Goal: Transaction & Acquisition: Purchase product/service

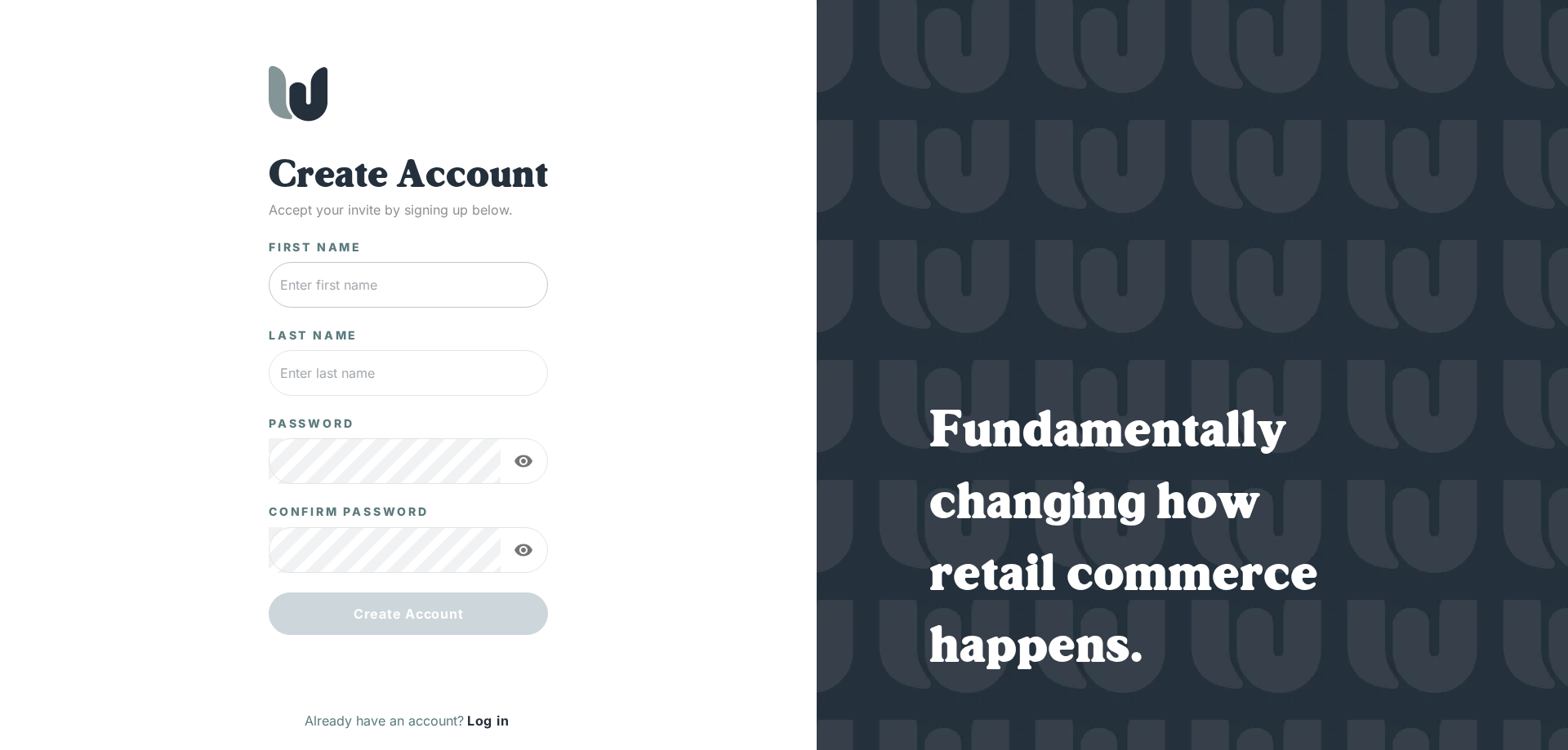
click at [480, 276] on input "text" at bounding box center [407, 284] width 279 height 46
type input "Richie"
type input "Lampe"
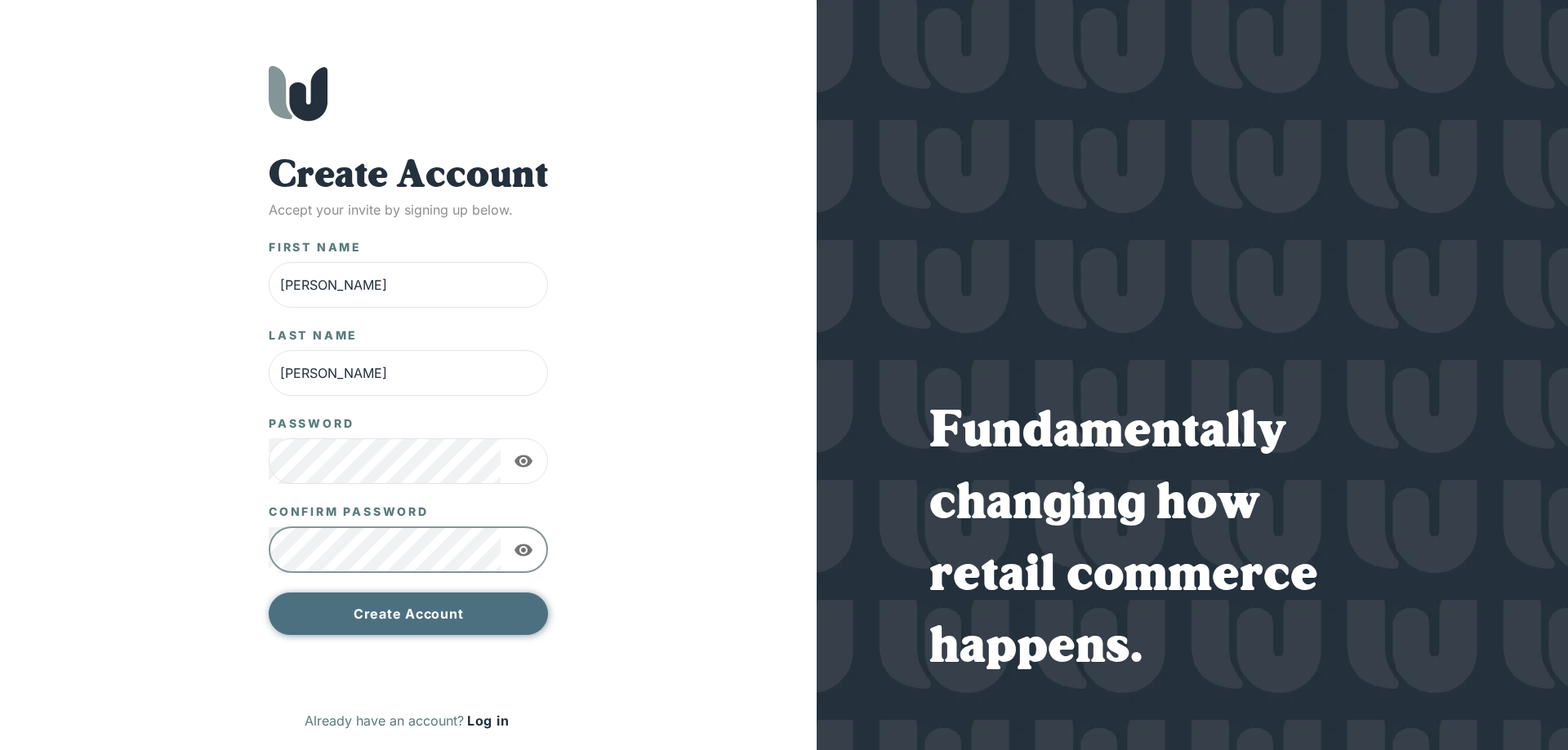
click at [417, 622] on button "Create Account" at bounding box center [407, 613] width 279 height 42
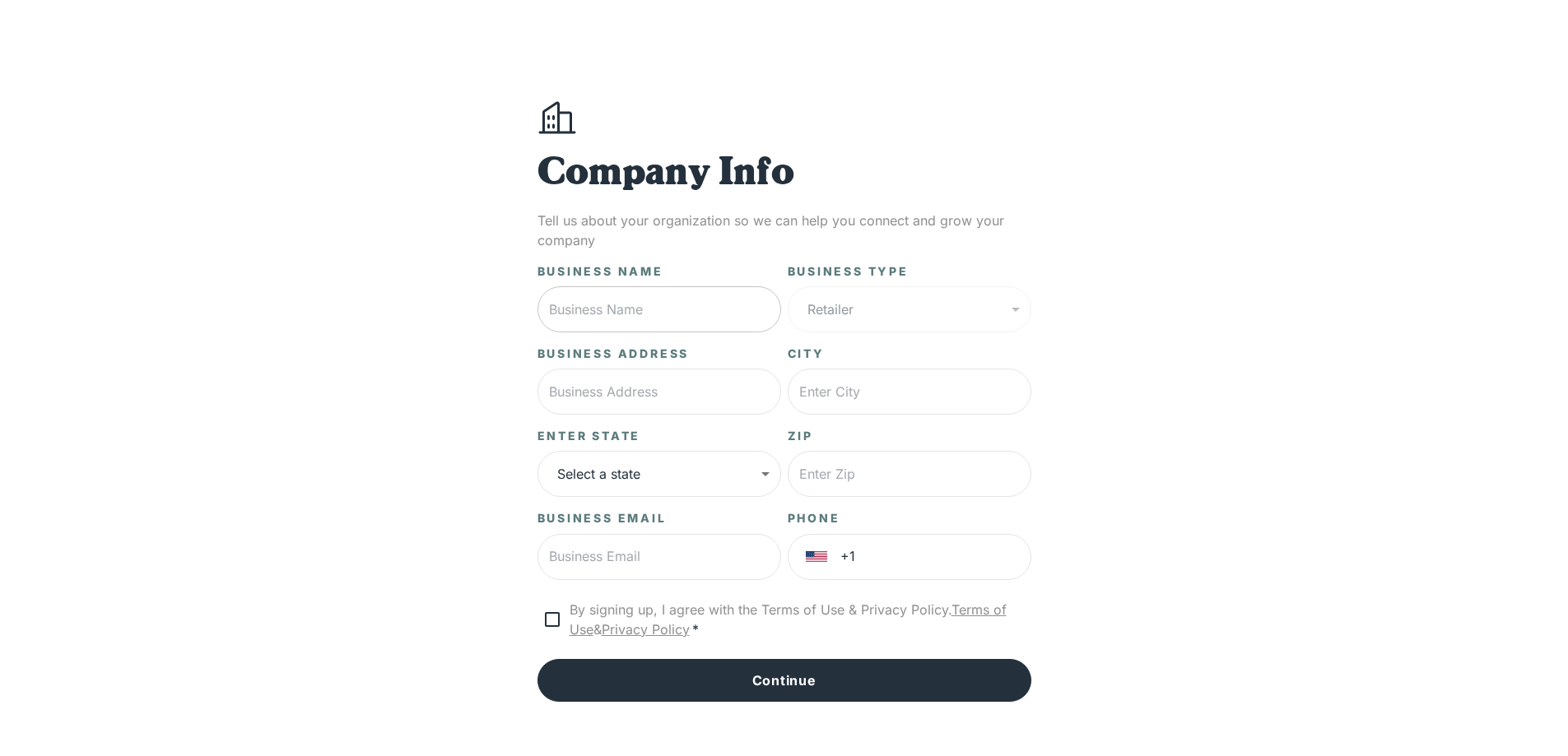
click at [731, 291] on input "text" at bounding box center [659, 309] width 243 height 46
type input "Trail Head"
type input "[STREET_ADDRESS]"
type input "Missoula"
click at [737, 466] on body "**********" at bounding box center [784, 411] width 1568 height 821
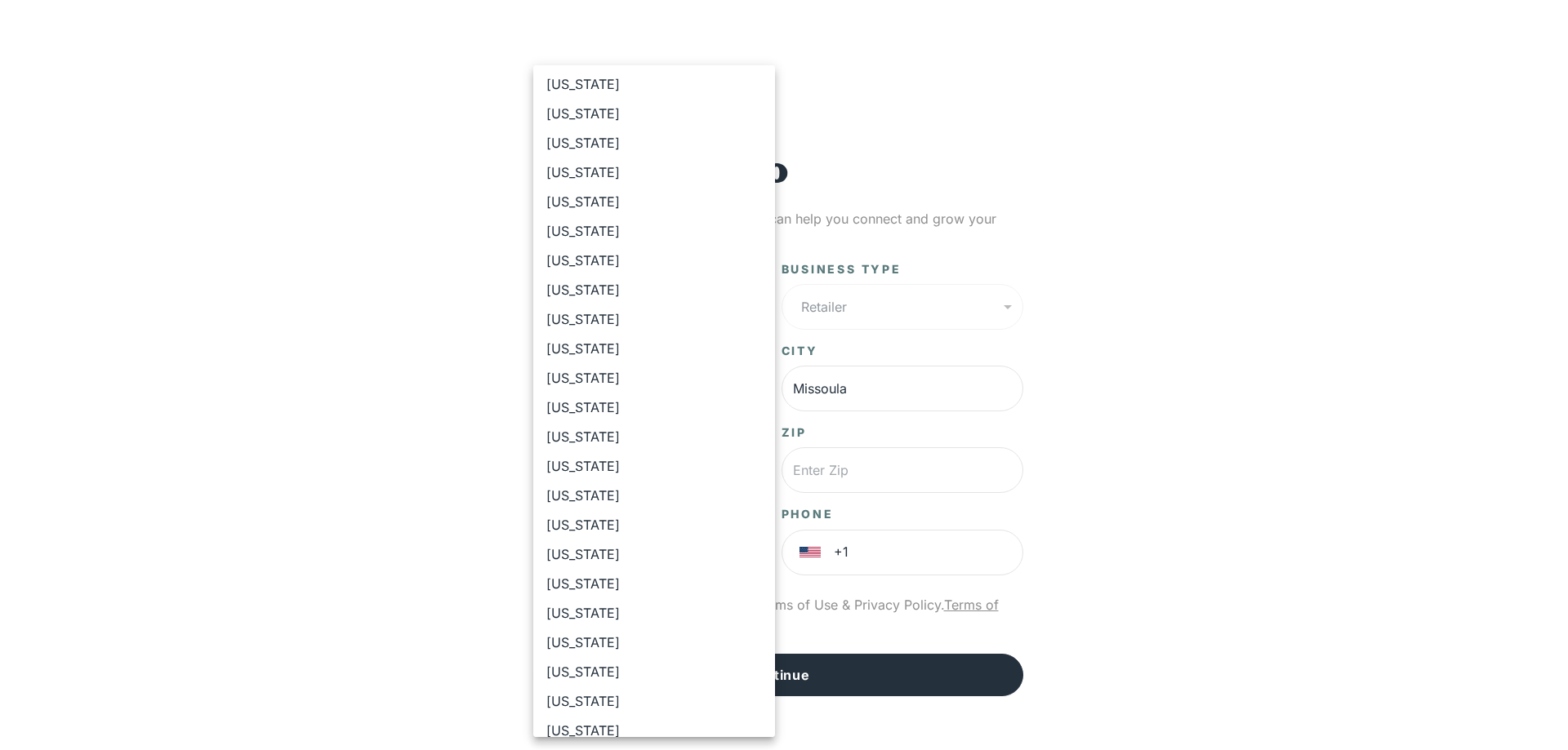
scroll to position [327, 0]
click at [588, 534] on li "Montana" at bounding box center [653, 524] width 241 height 29
type input "**"
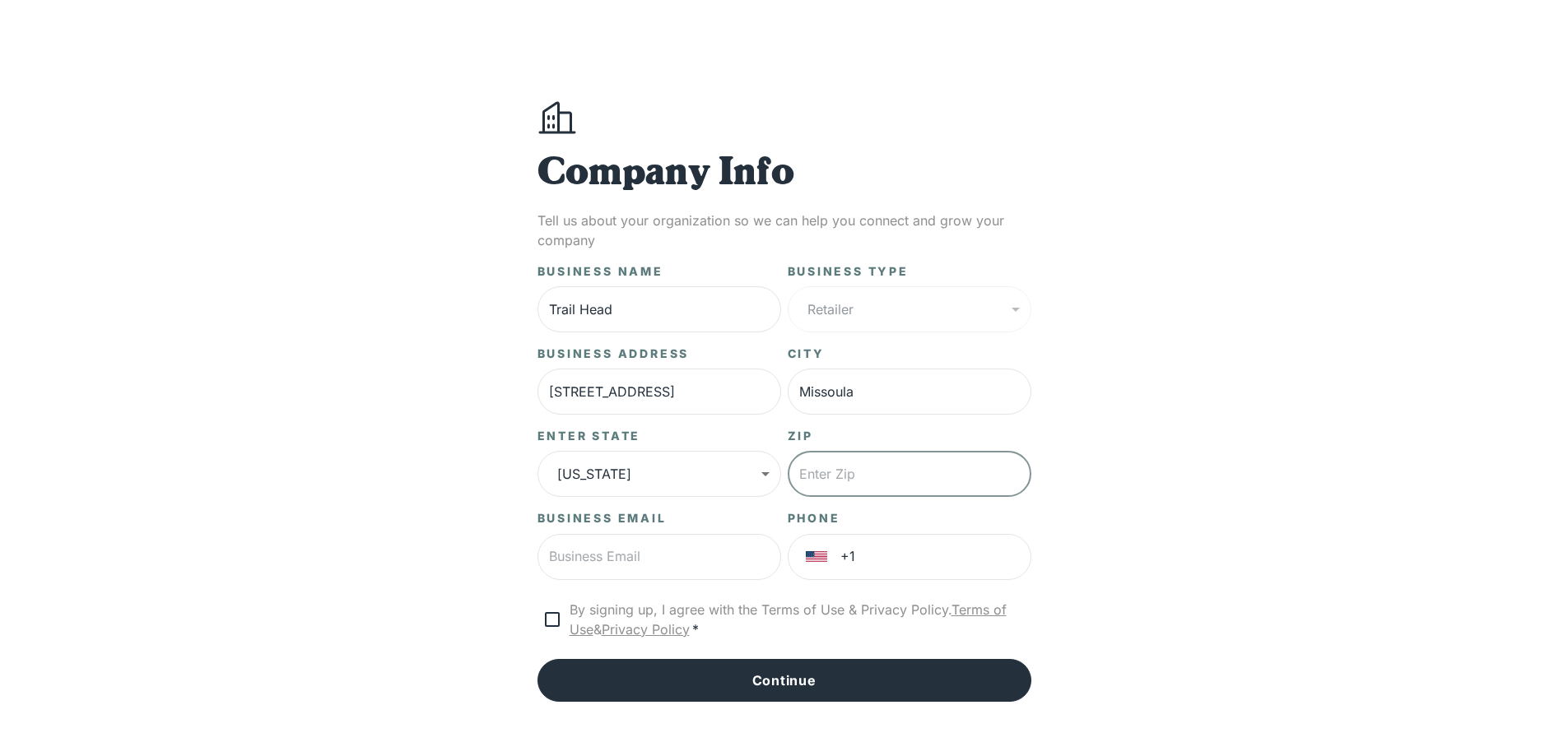
click at [844, 470] on input "text" at bounding box center [908, 474] width 243 height 46
type input "59802"
click at [687, 569] on input "text" at bounding box center [659, 556] width 243 height 46
type input "rlampe@trailheadmontana.net"
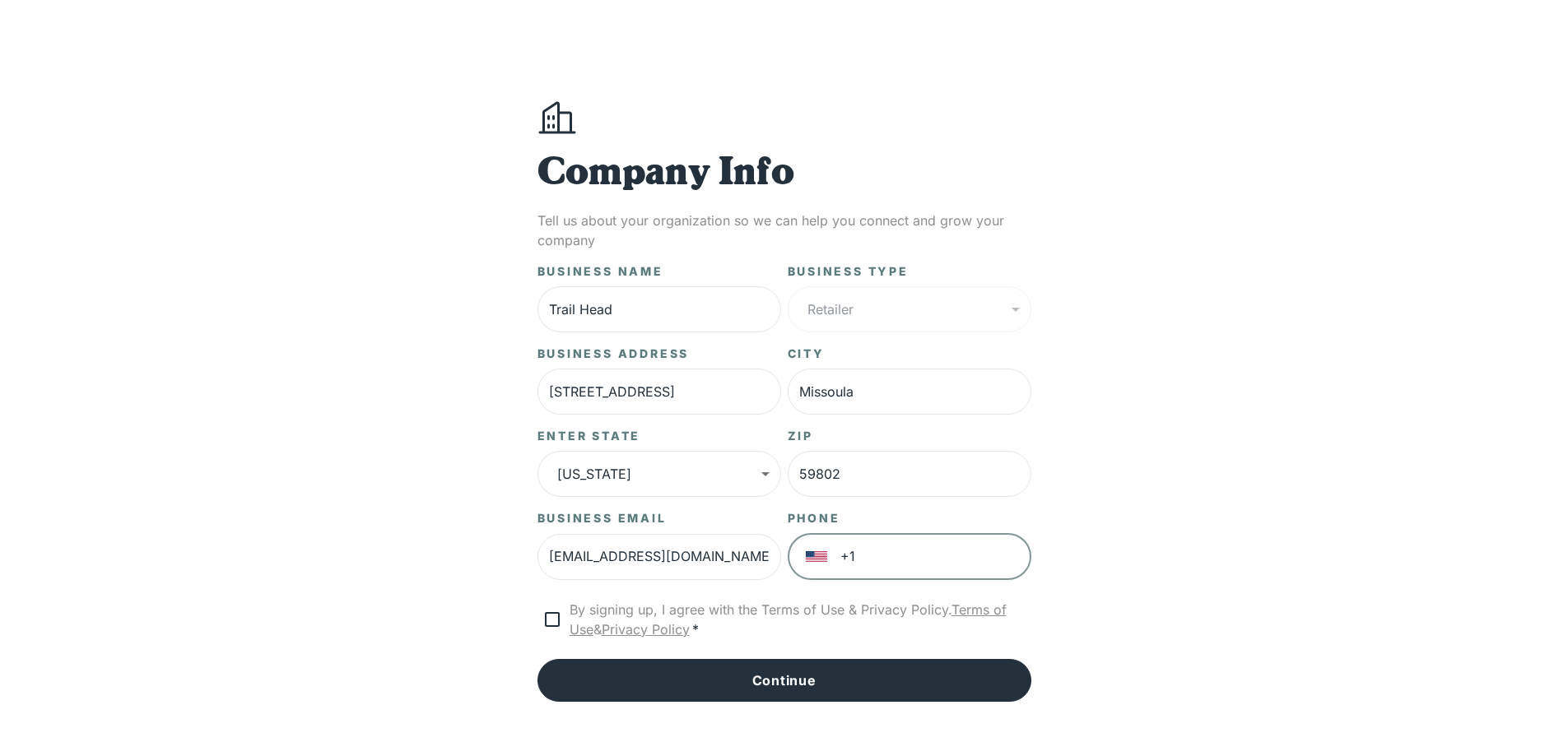
click at [923, 556] on input "+1" at bounding box center [936, 556] width 191 height 46
type input "+1 406 543 6966"
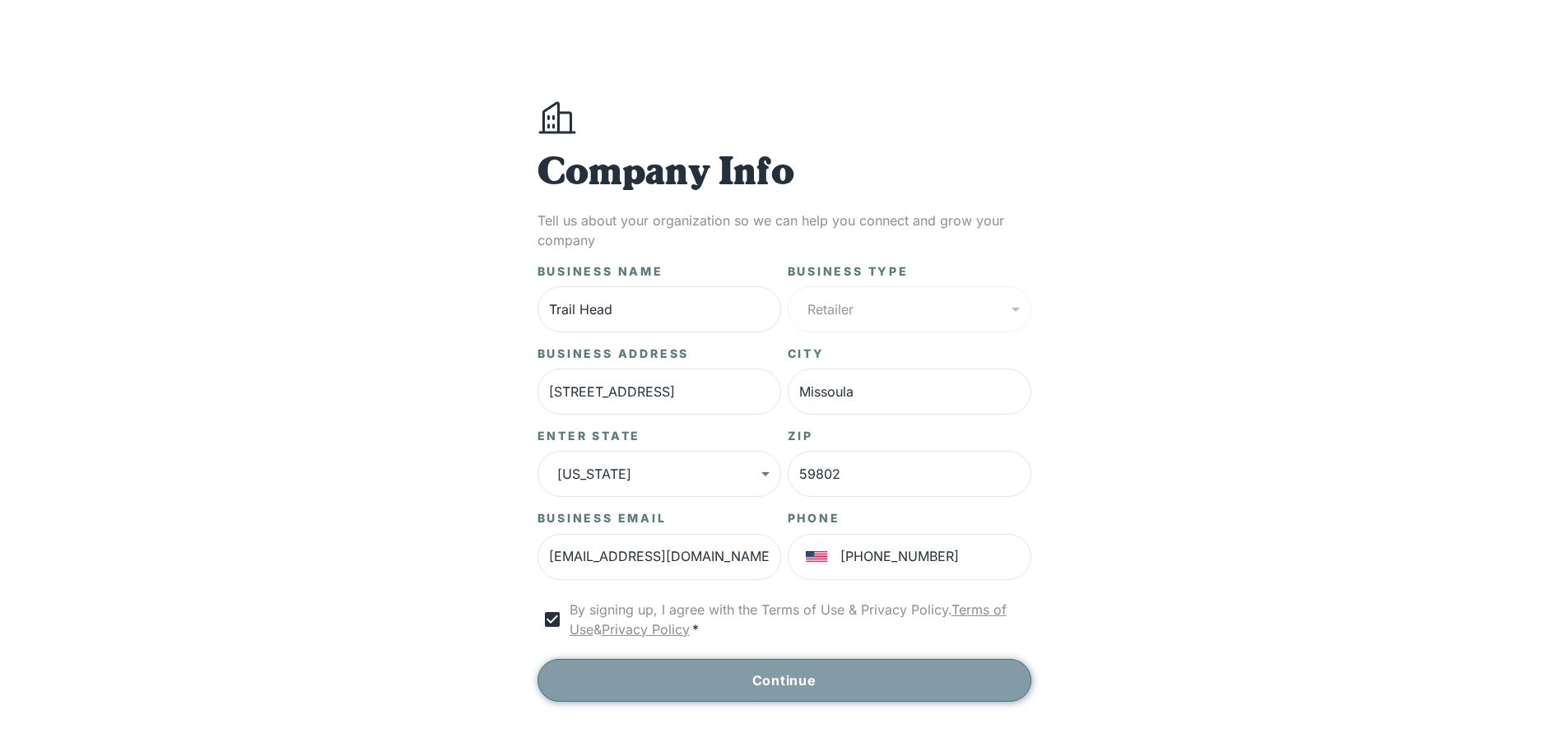
click at [811, 681] on button "Continue" at bounding box center [784, 680] width 494 height 43
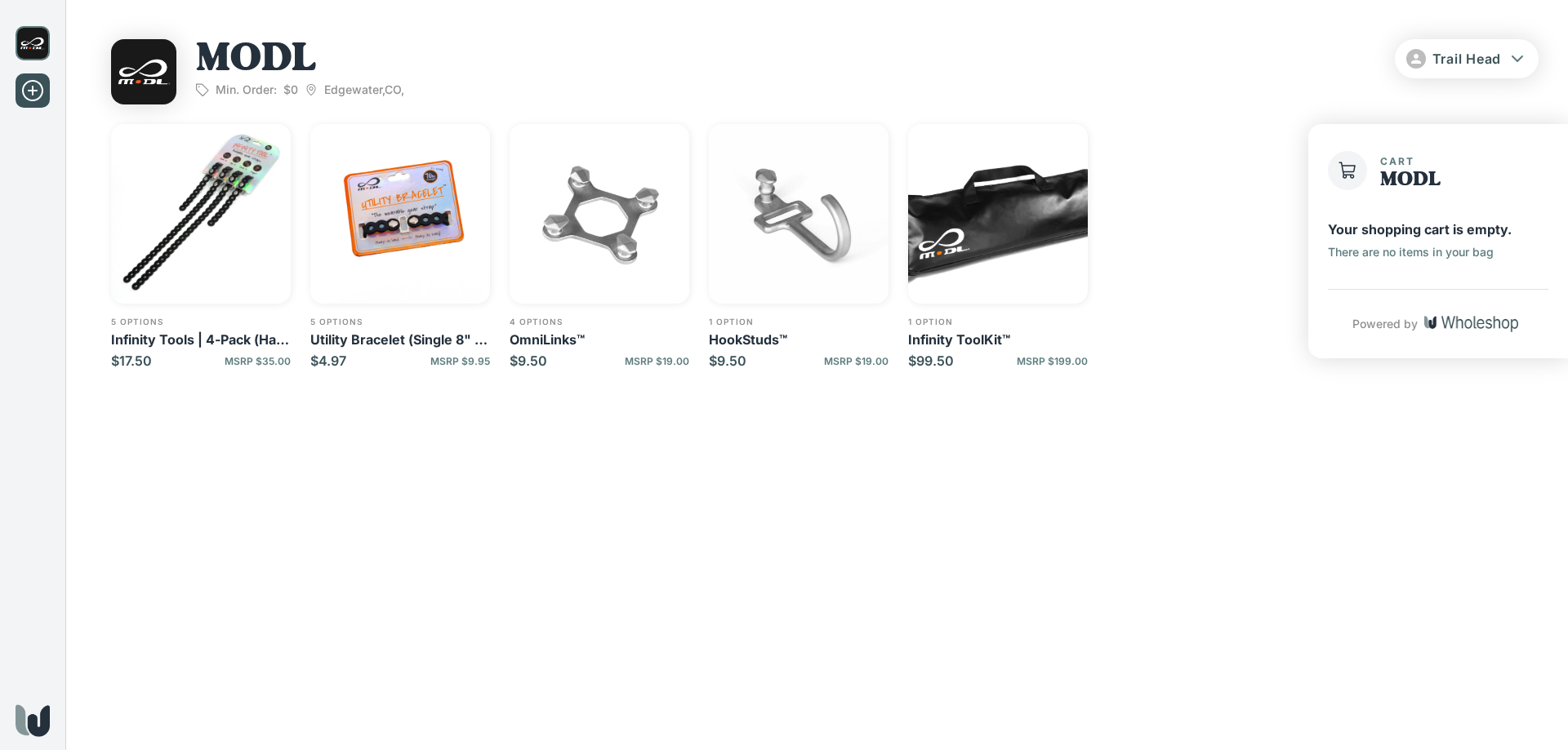
click at [221, 190] on img "button" at bounding box center [200, 213] width 179 height 179
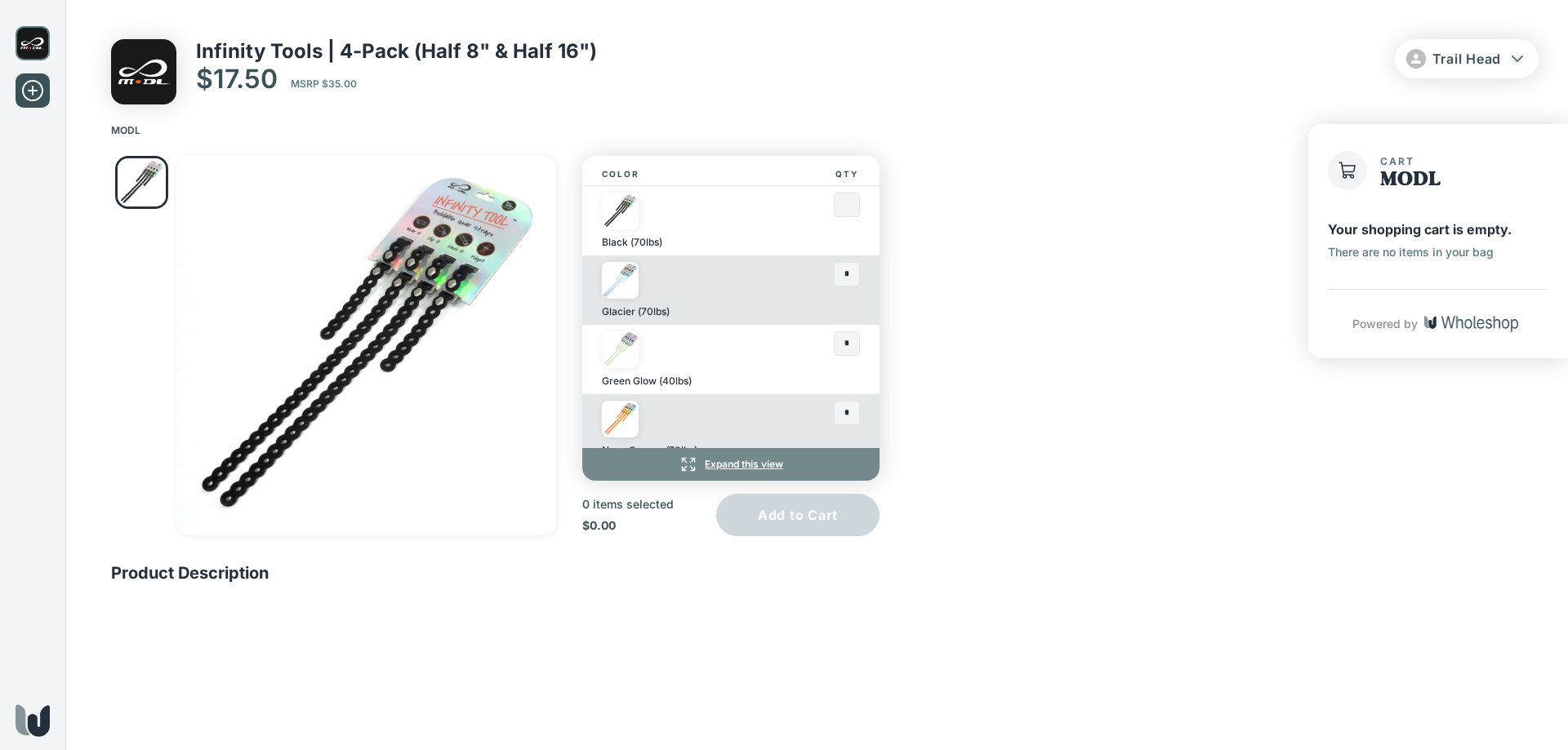
click at [839, 204] on input "text" at bounding box center [847, 205] width 24 height 23
type input "*"
click at [835, 273] on input "text" at bounding box center [847, 274] width 24 height 23
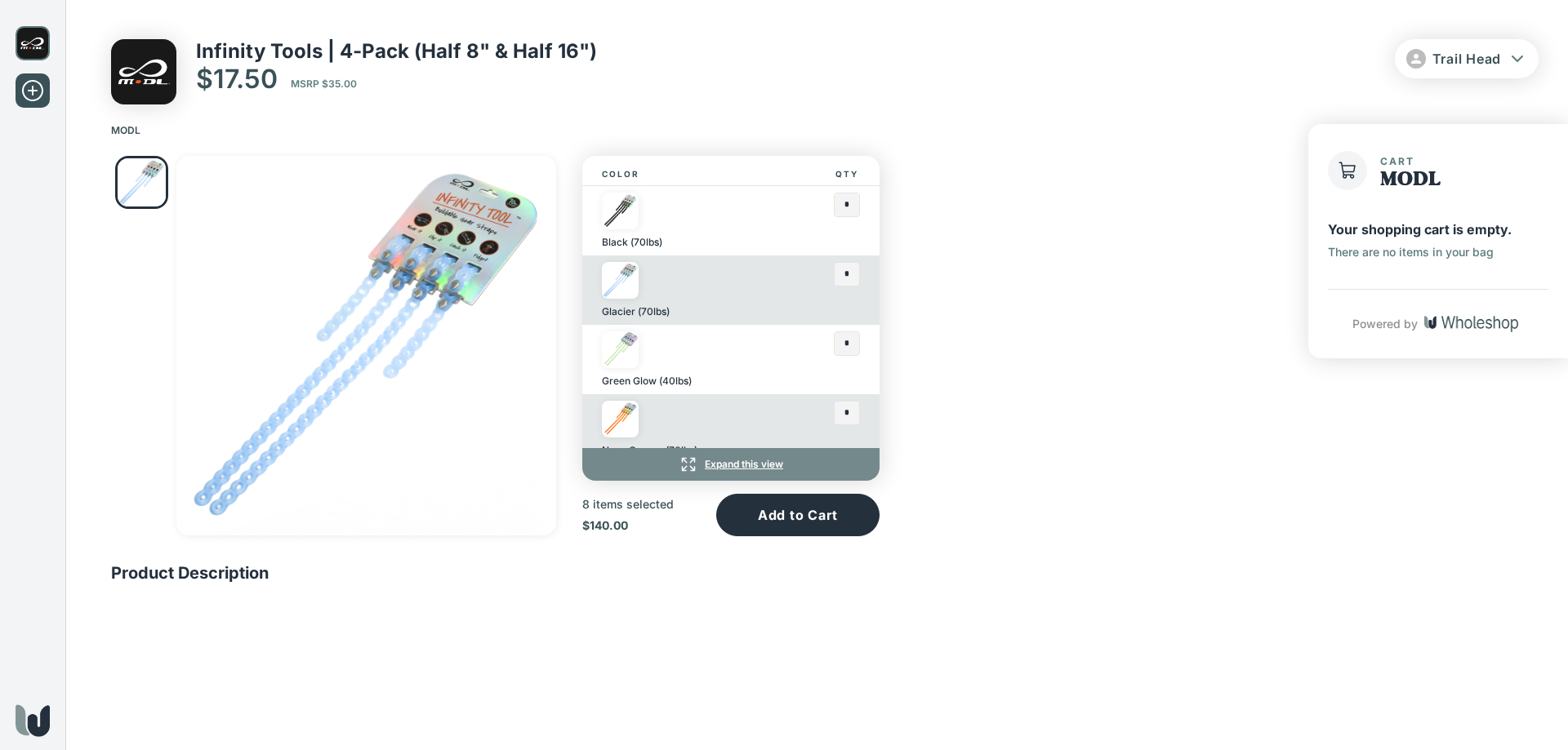
scroll to position [84, 0]
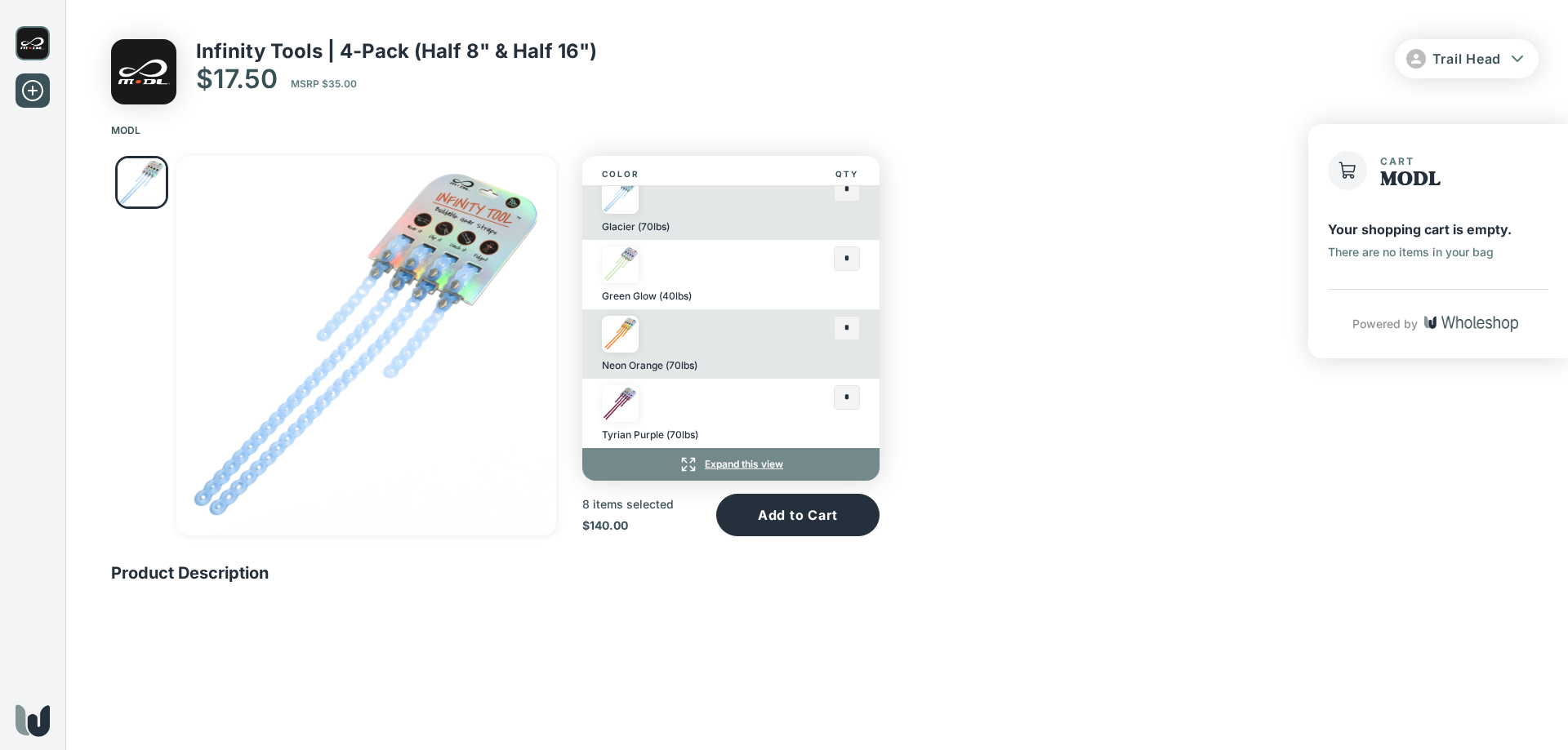
type input "*"
click at [837, 329] on input "text" at bounding box center [847, 328] width 24 height 23
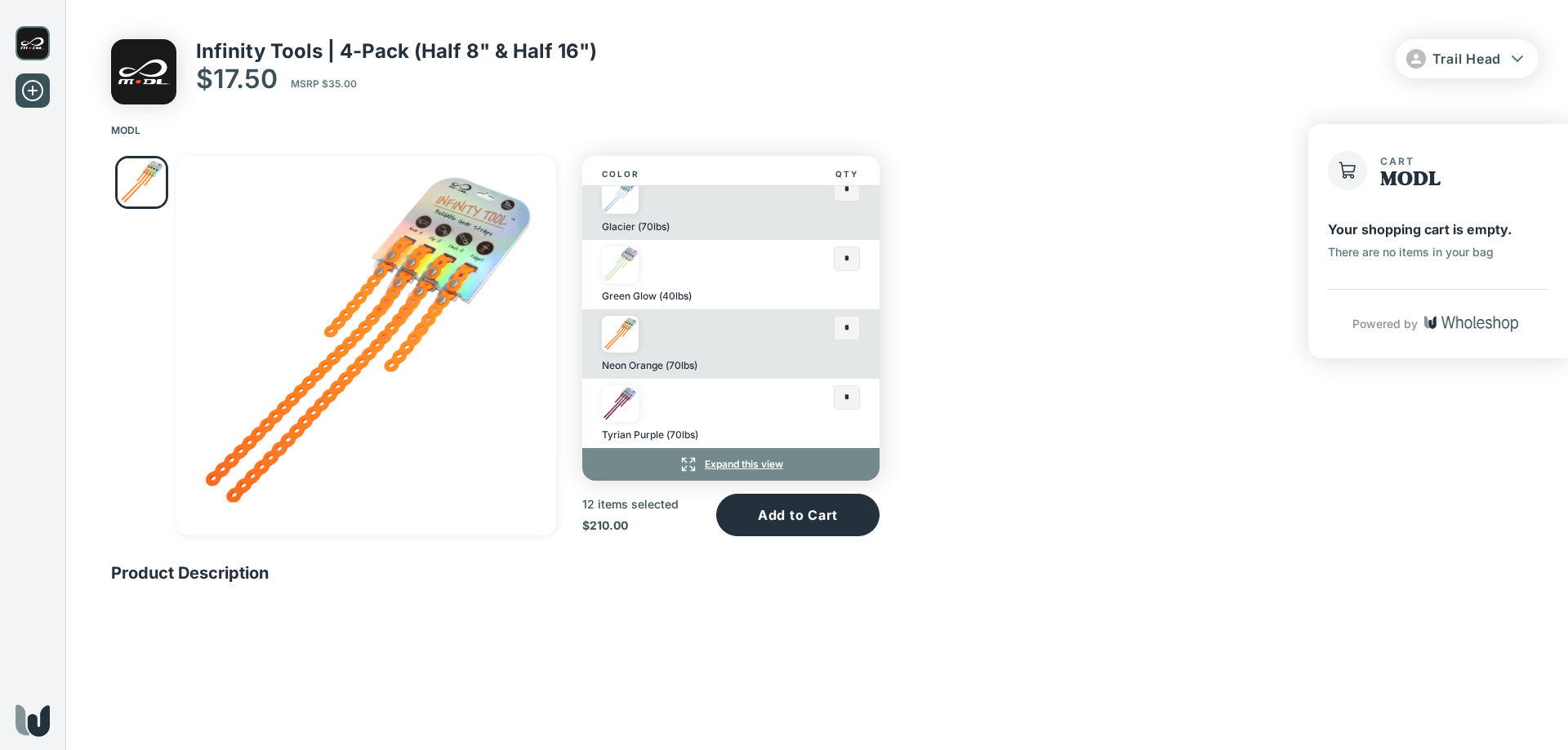
type input "*"
click at [835, 391] on input "text" at bounding box center [847, 397] width 24 height 23
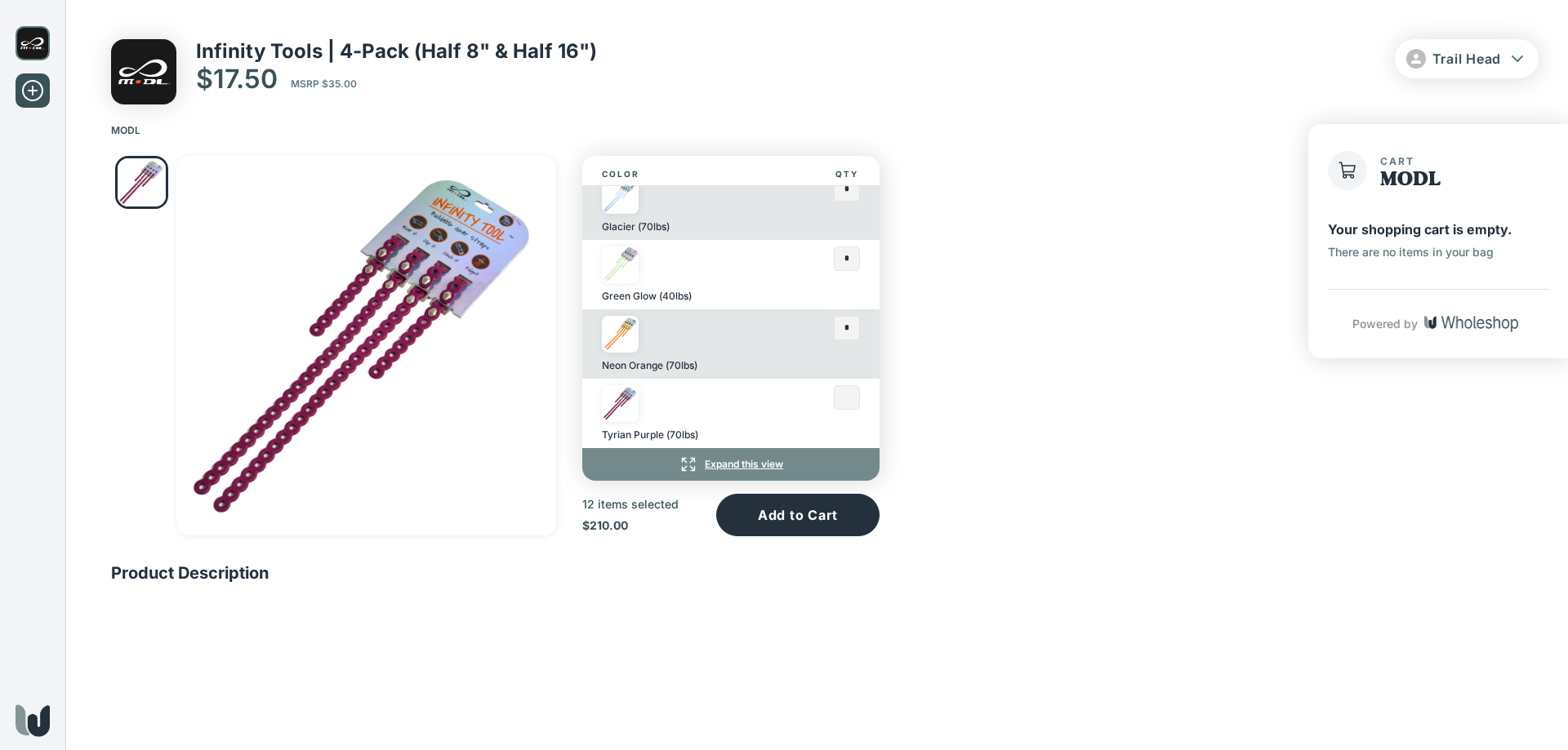
type input "*"
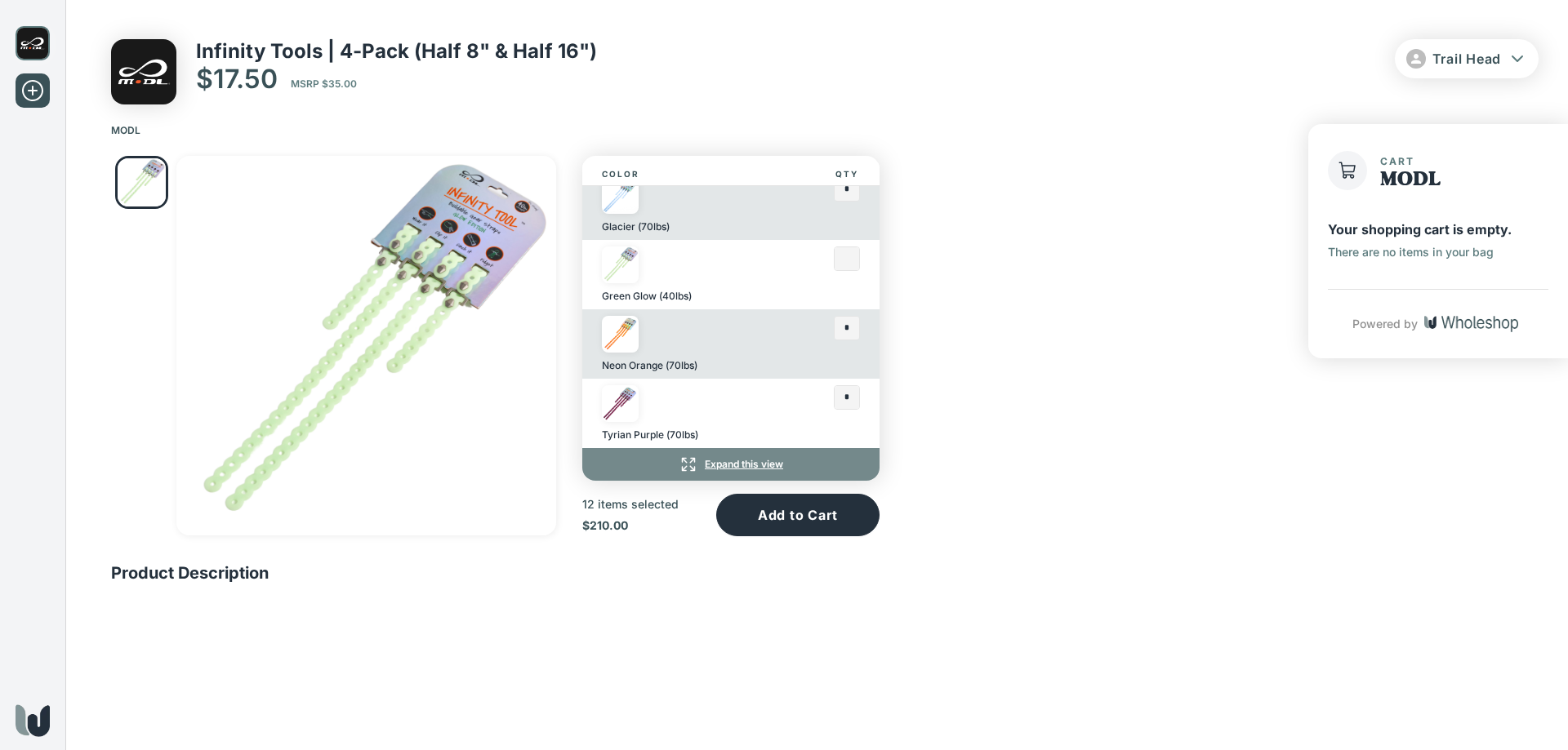
click at [836, 265] on input "text" at bounding box center [847, 259] width 24 height 23
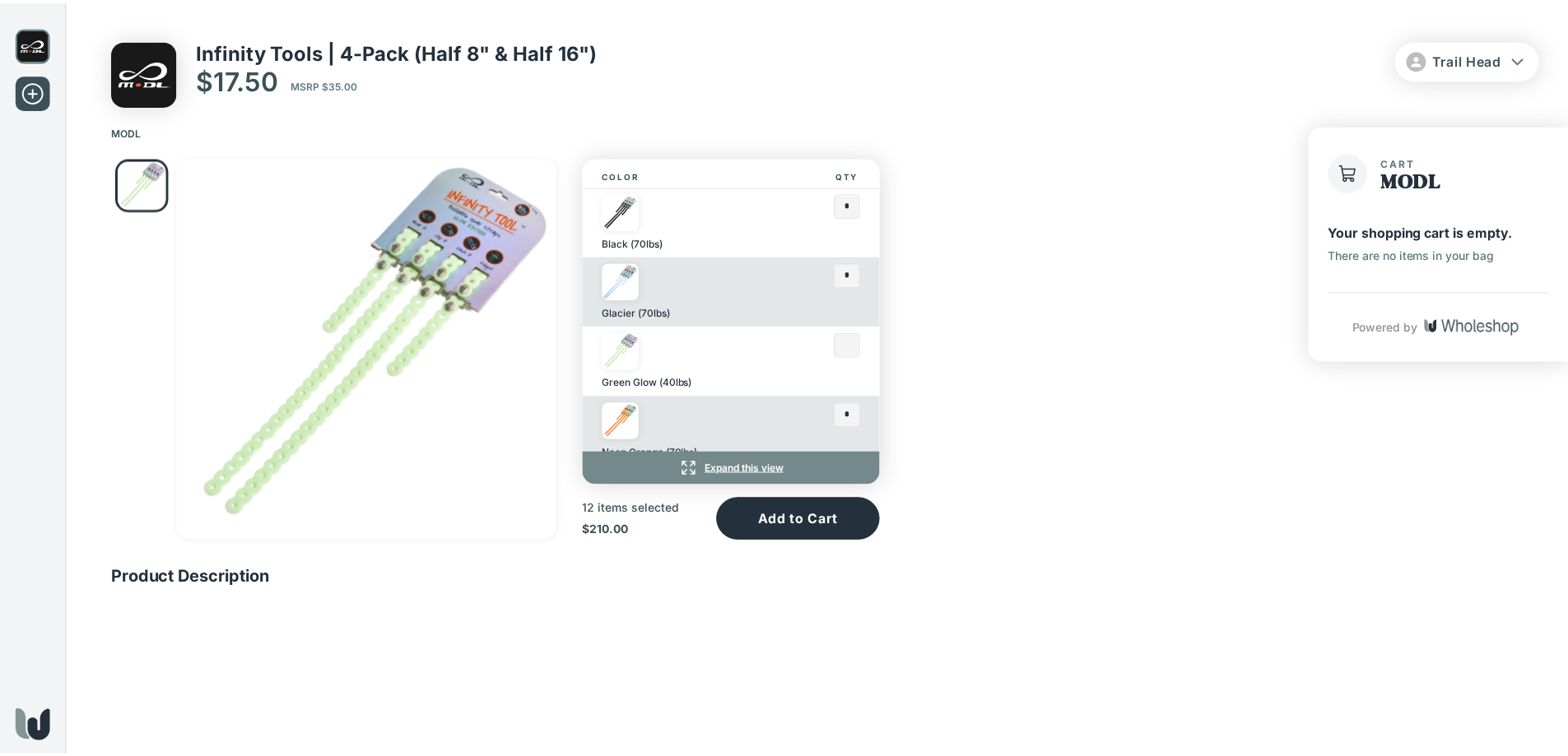
scroll to position [0, 0]
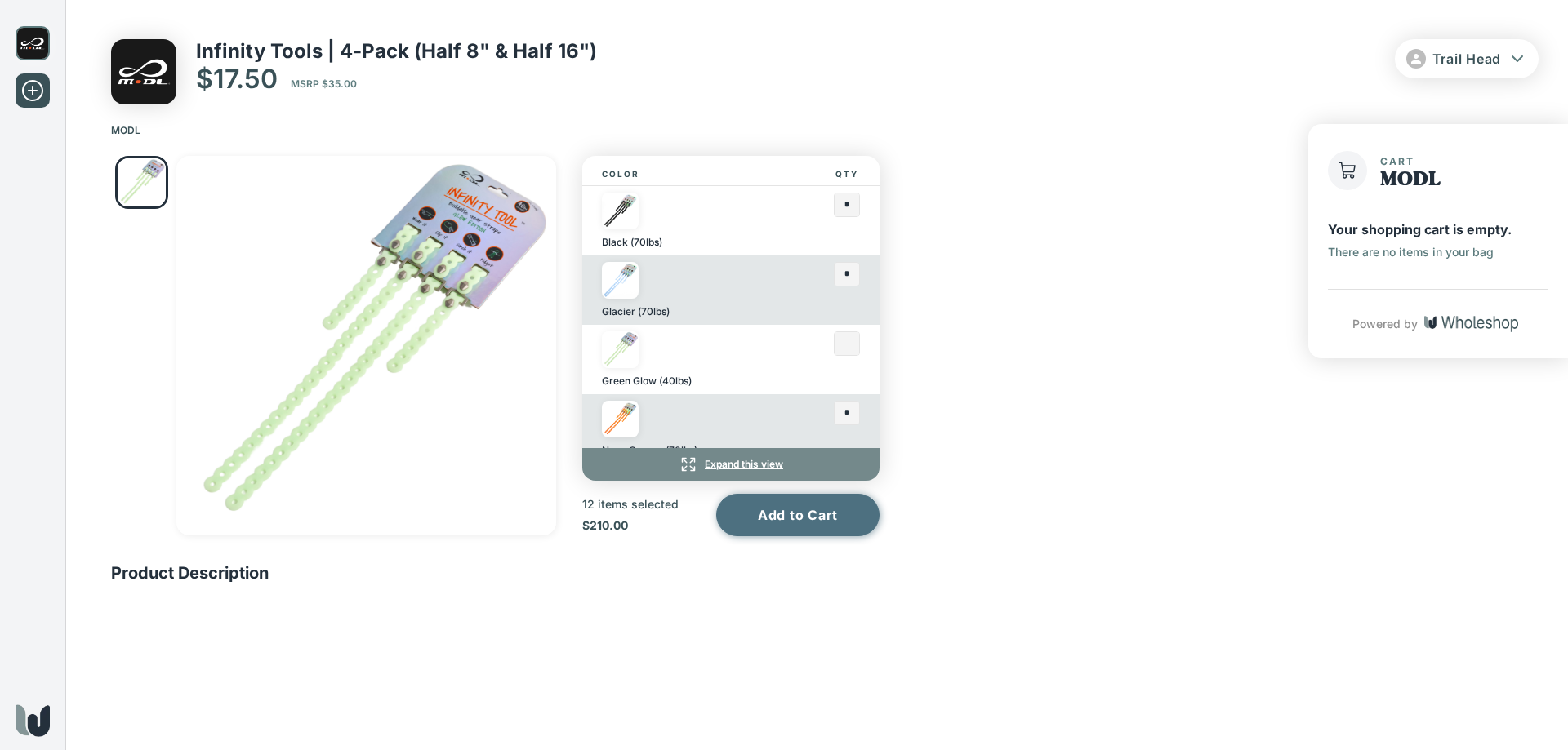
type input "*"
click at [827, 524] on button "Add to Cart" at bounding box center [798, 514] width 163 height 42
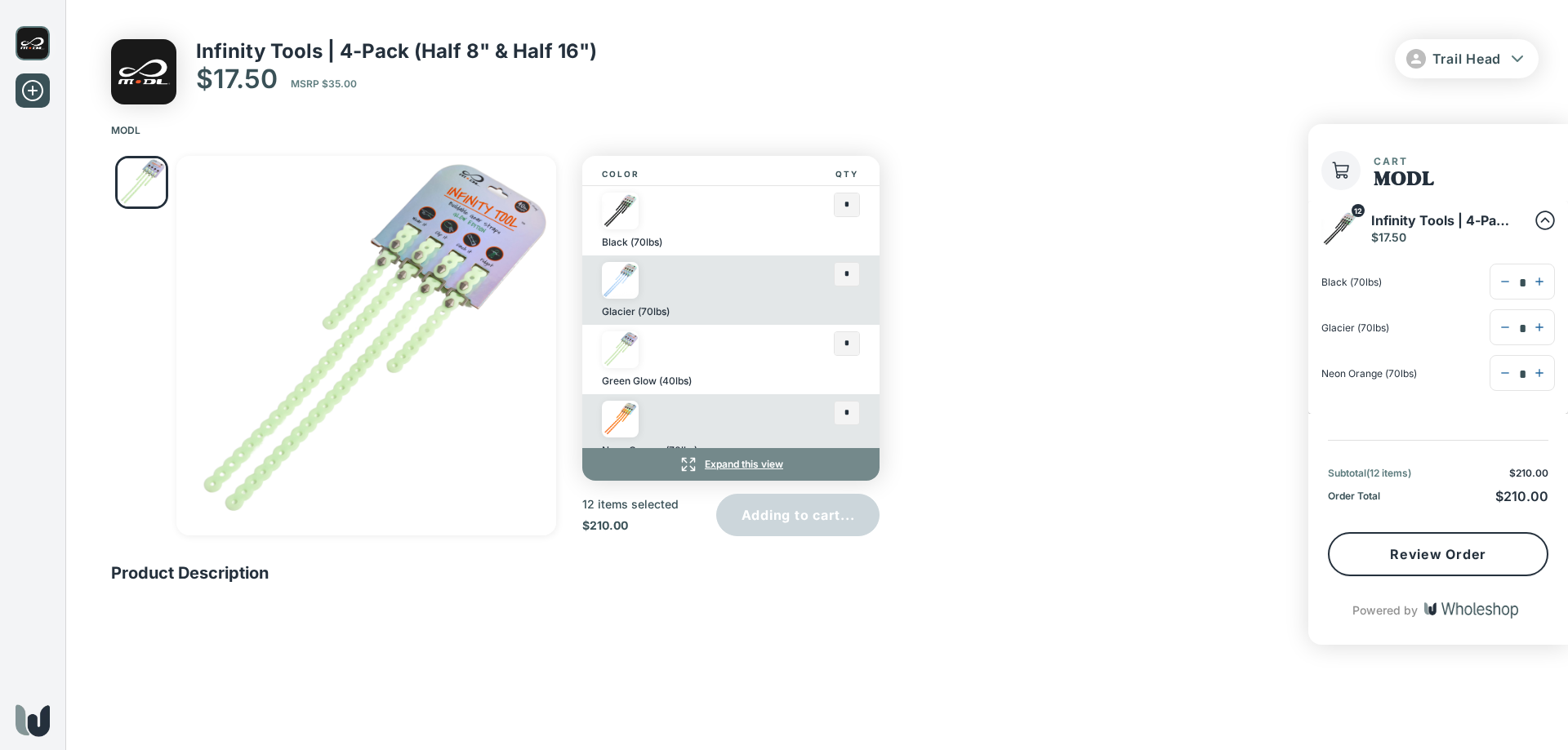
type input "*"
click at [31, 51] on img at bounding box center [33, 43] width 35 height 35
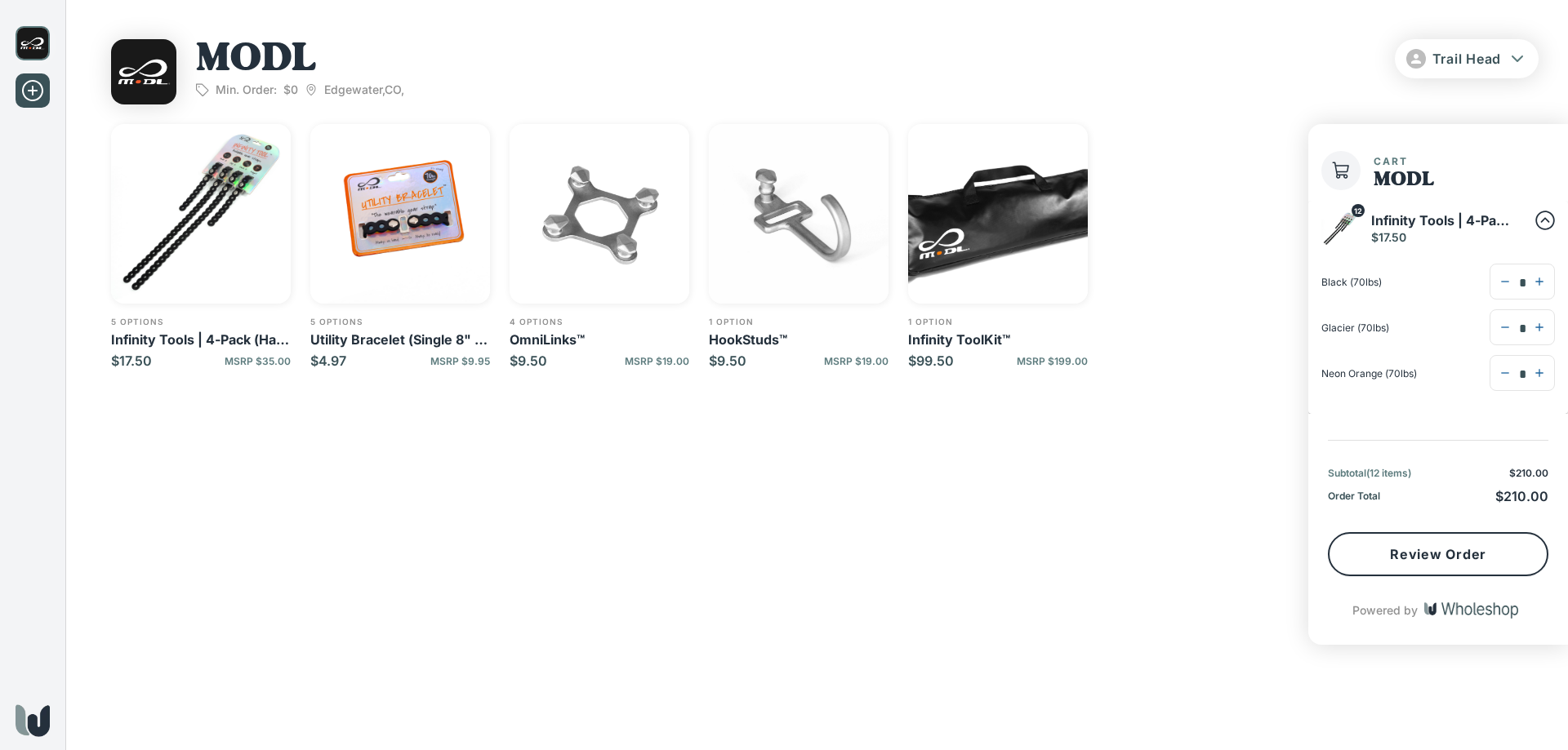
click at [430, 207] on img "button" at bounding box center [399, 213] width 179 height 179
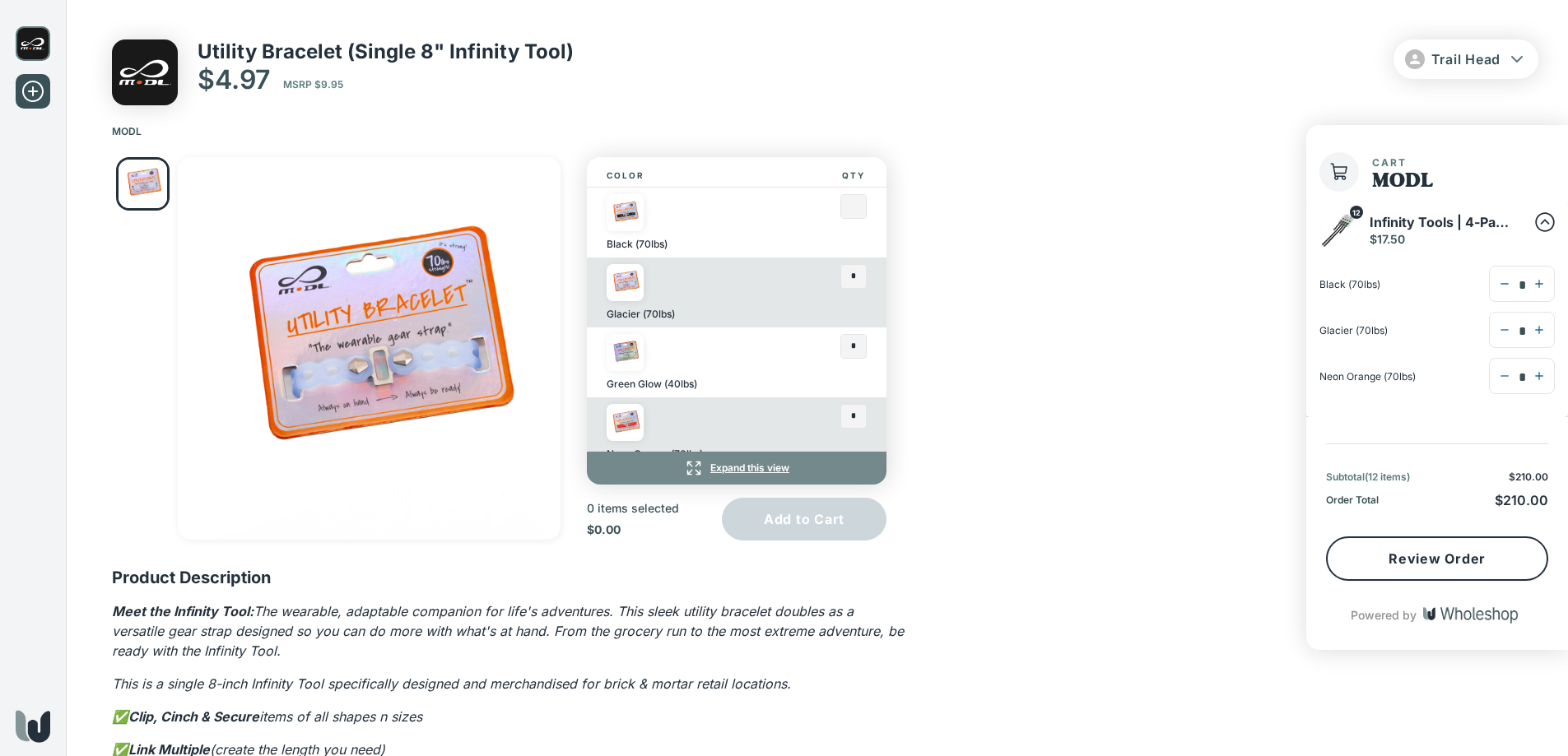
click at [841, 204] on input "text" at bounding box center [854, 206] width 25 height 23
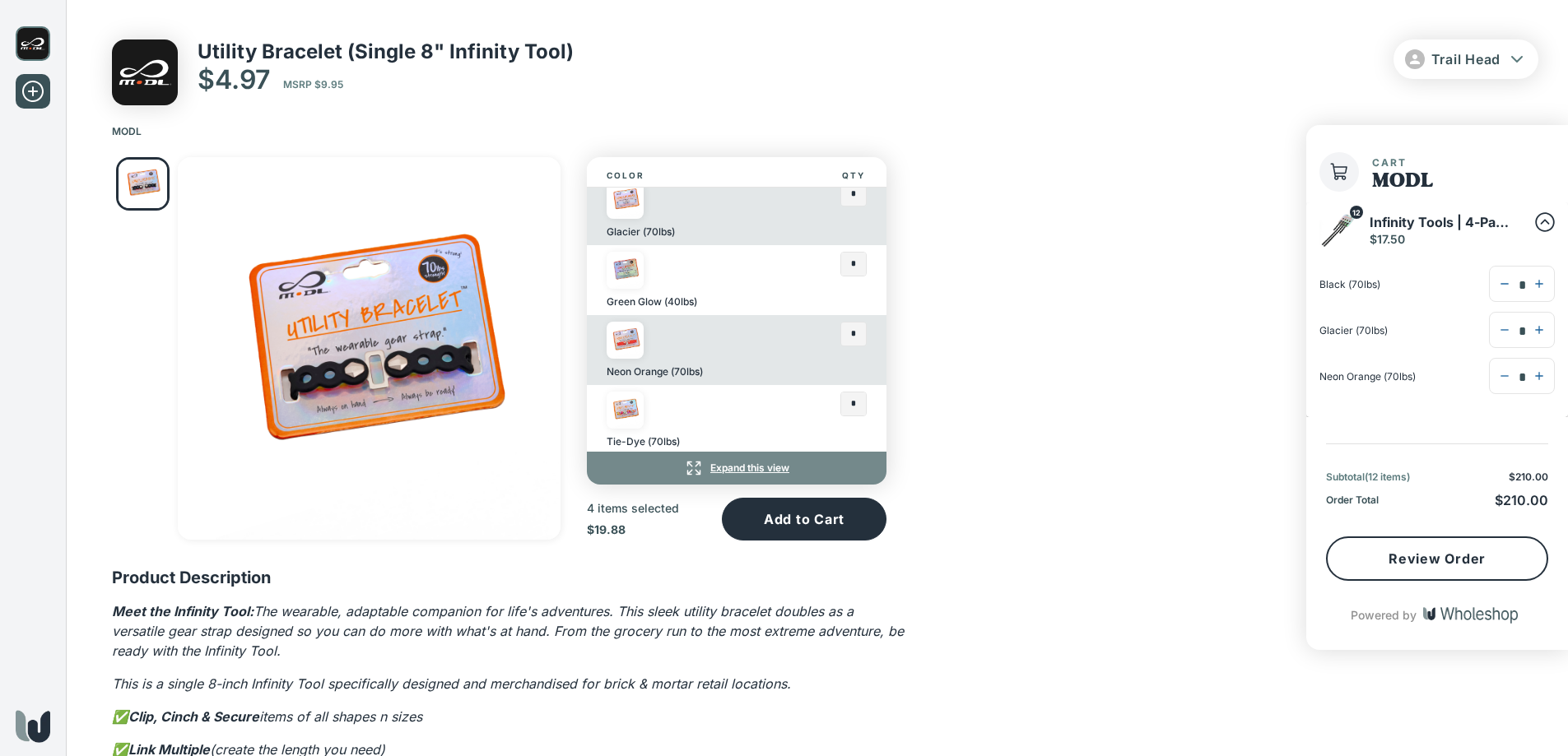
scroll to position [85, 0]
type input "*"
click at [841, 335] on input "text" at bounding box center [854, 330] width 25 height 23
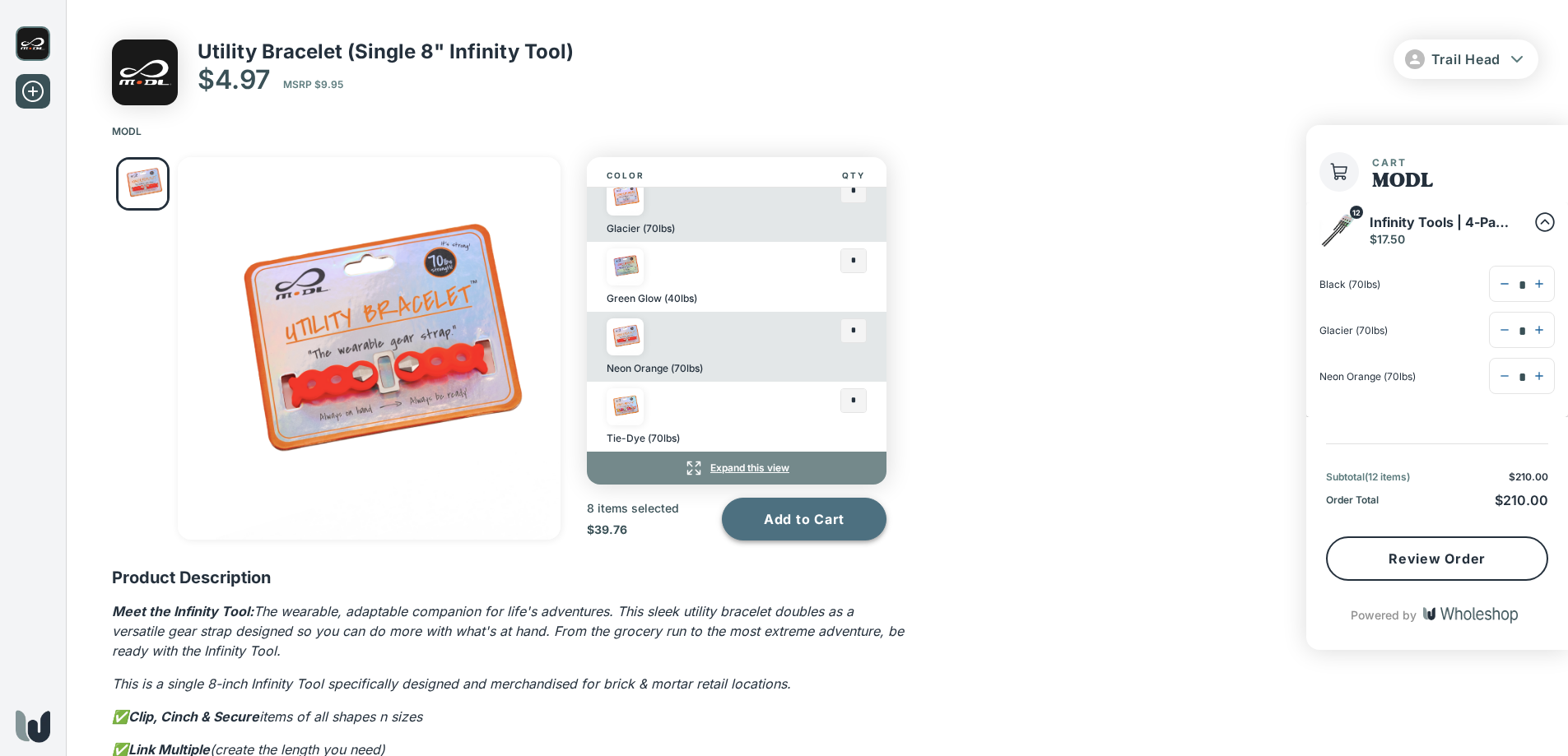
type input "*"
click at [797, 518] on button "Add to Cart" at bounding box center [804, 519] width 165 height 43
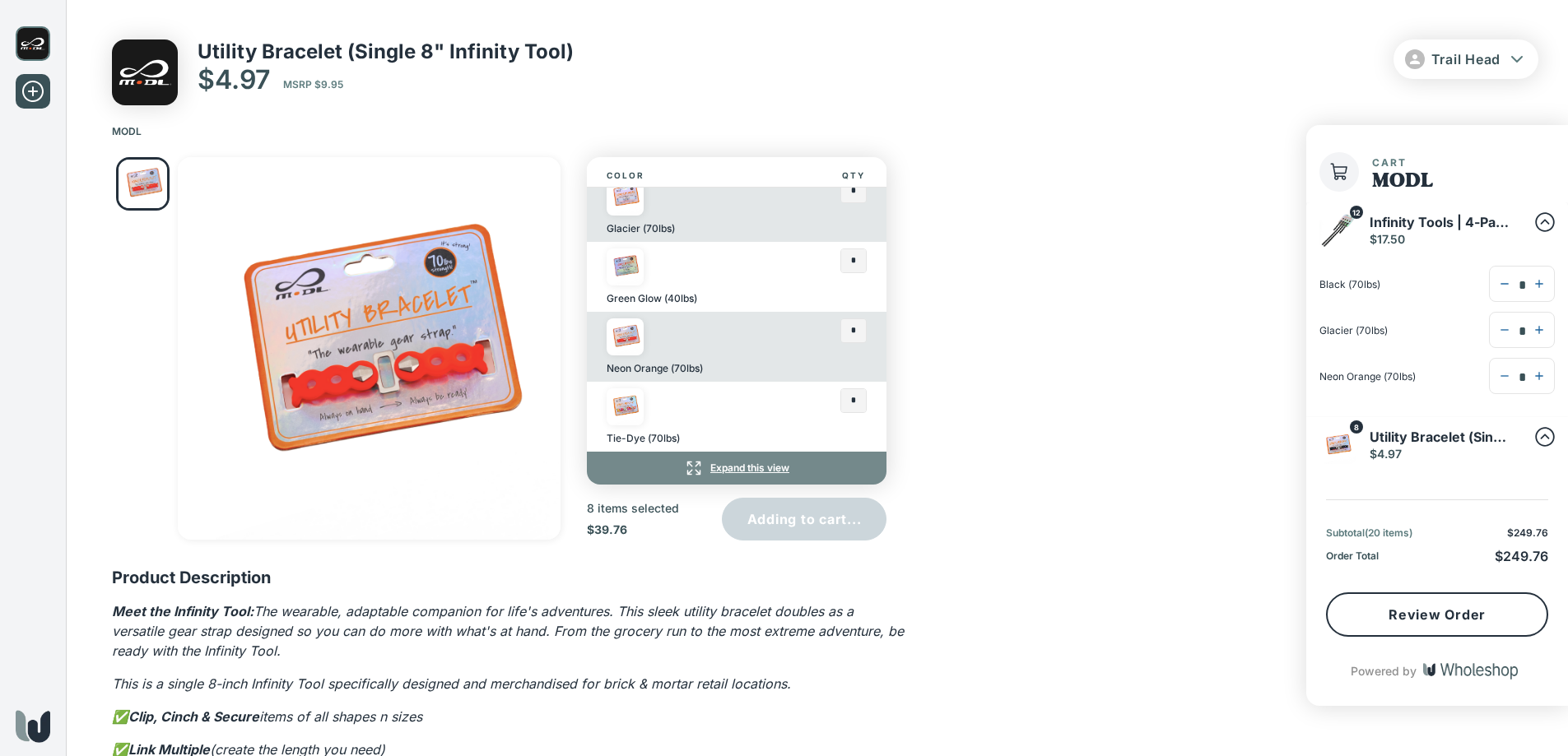
type input "*"
click at [1389, 615] on button "Review Order" at bounding box center [1436, 614] width 222 height 44
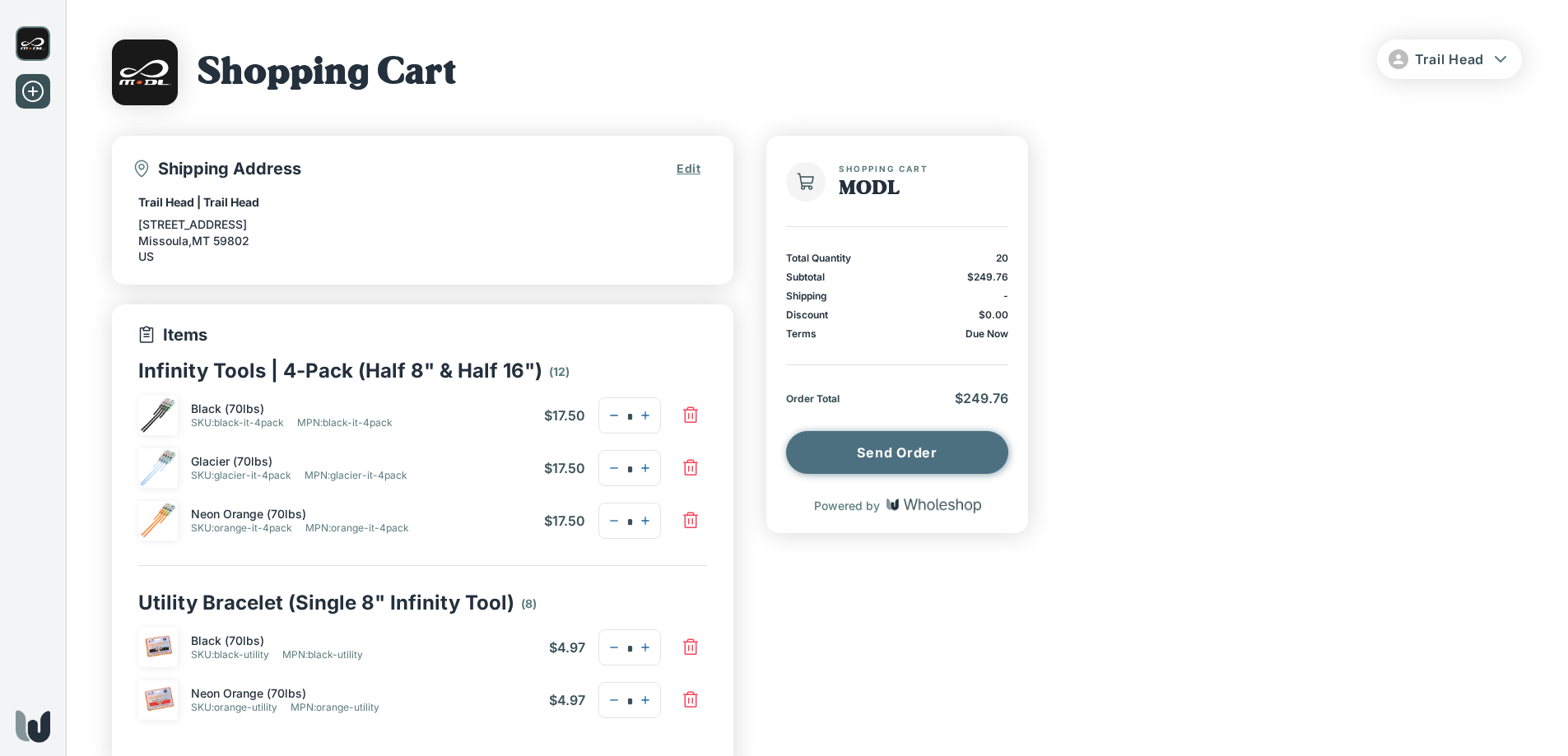
click at [900, 452] on button "Send Order" at bounding box center [897, 452] width 222 height 43
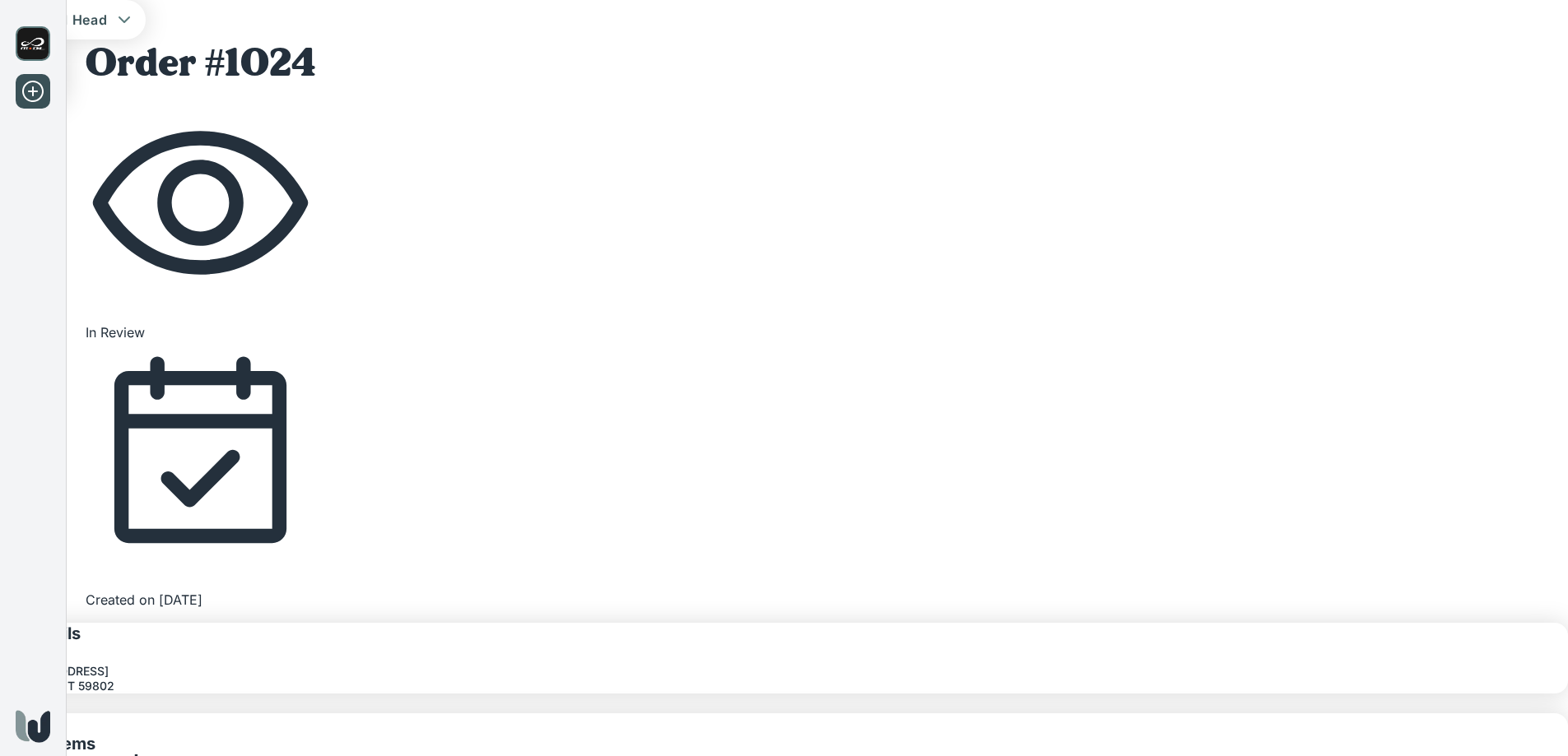
click at [108, 28] on span "Trail Head" at bounding box center [73, 19] width 70 height 16
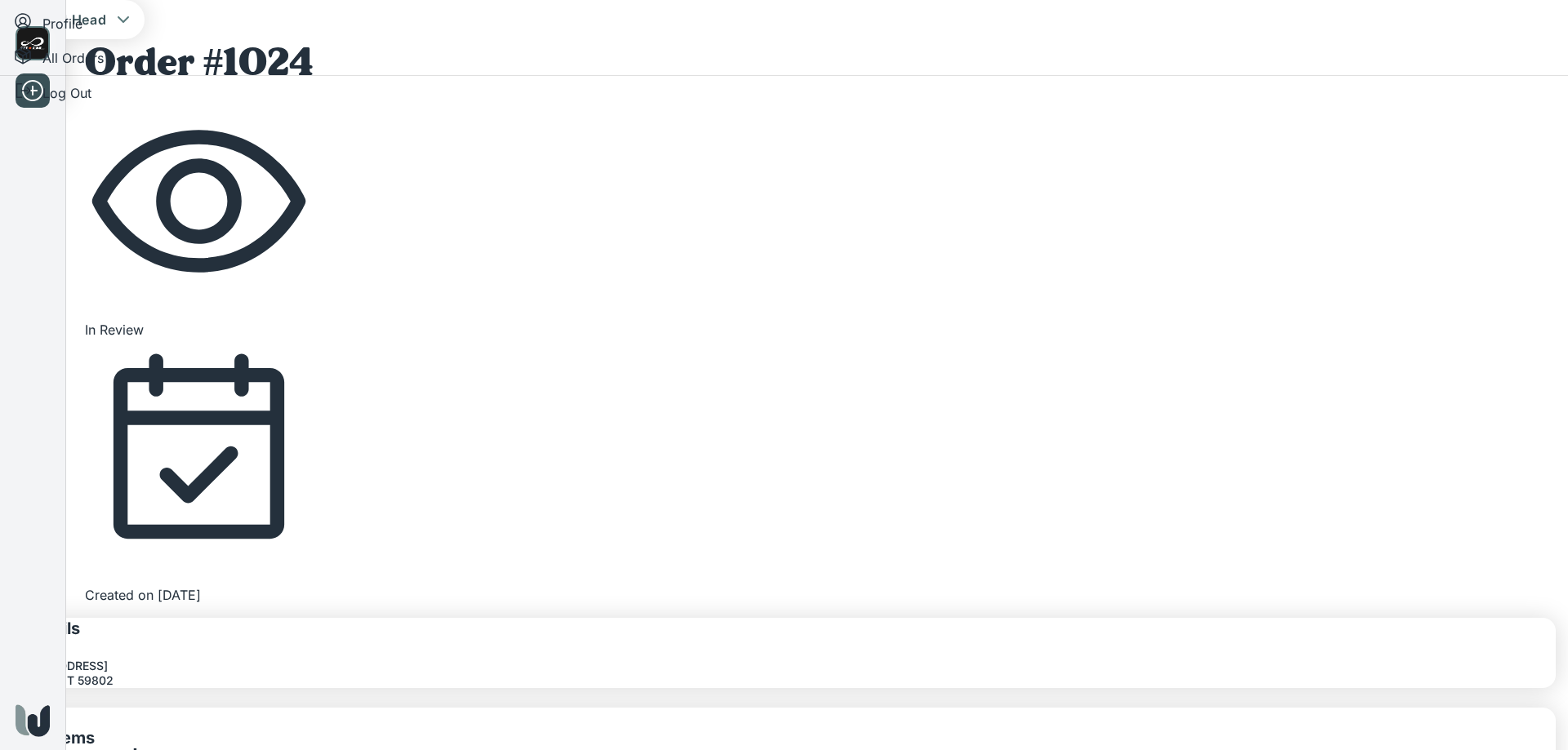
click at [1231, 84] on div at bounding box center [784, 375] width 1568 height 750
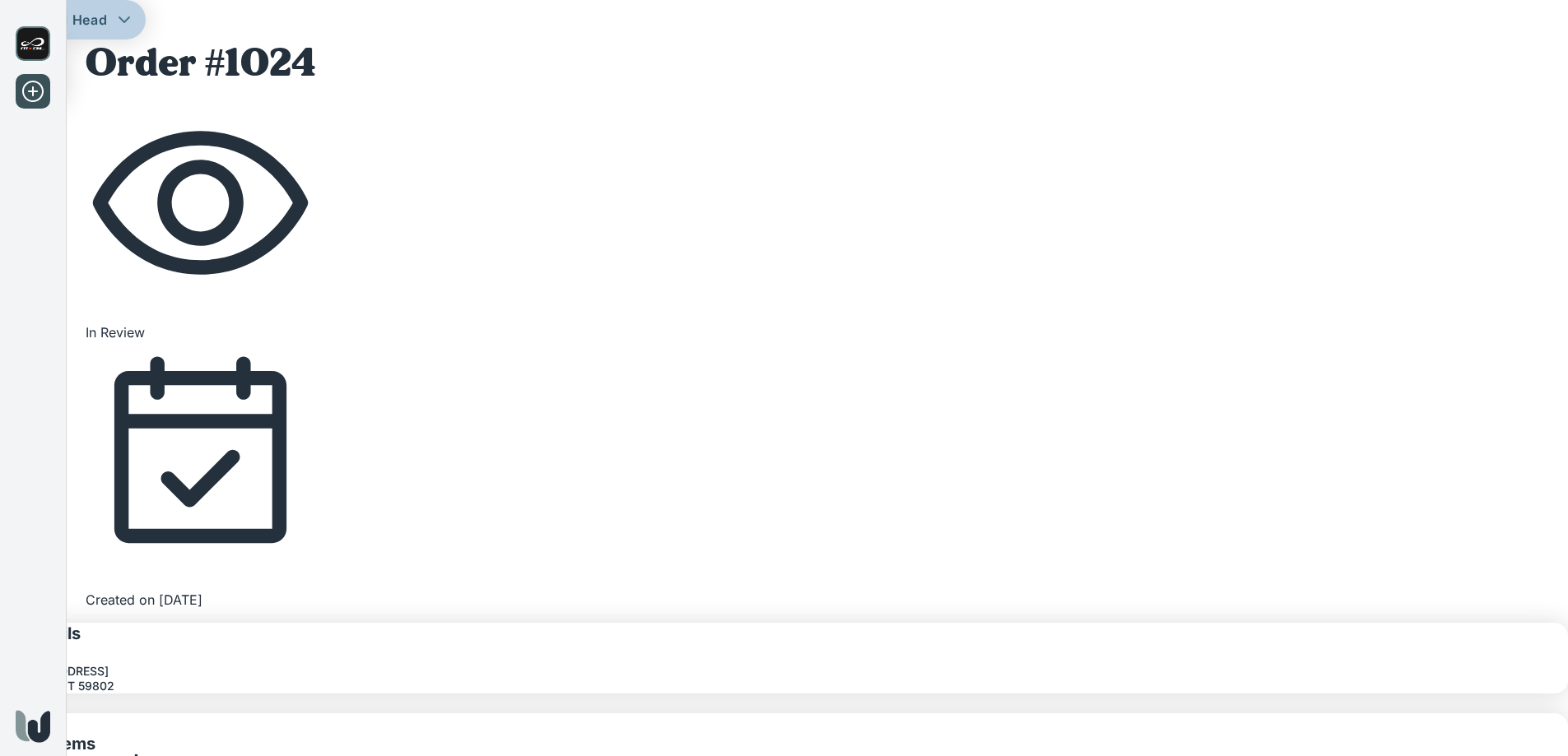
click at [108, 28] on span "Trail Head" at bounding box center [73, 19] width 70 height 16
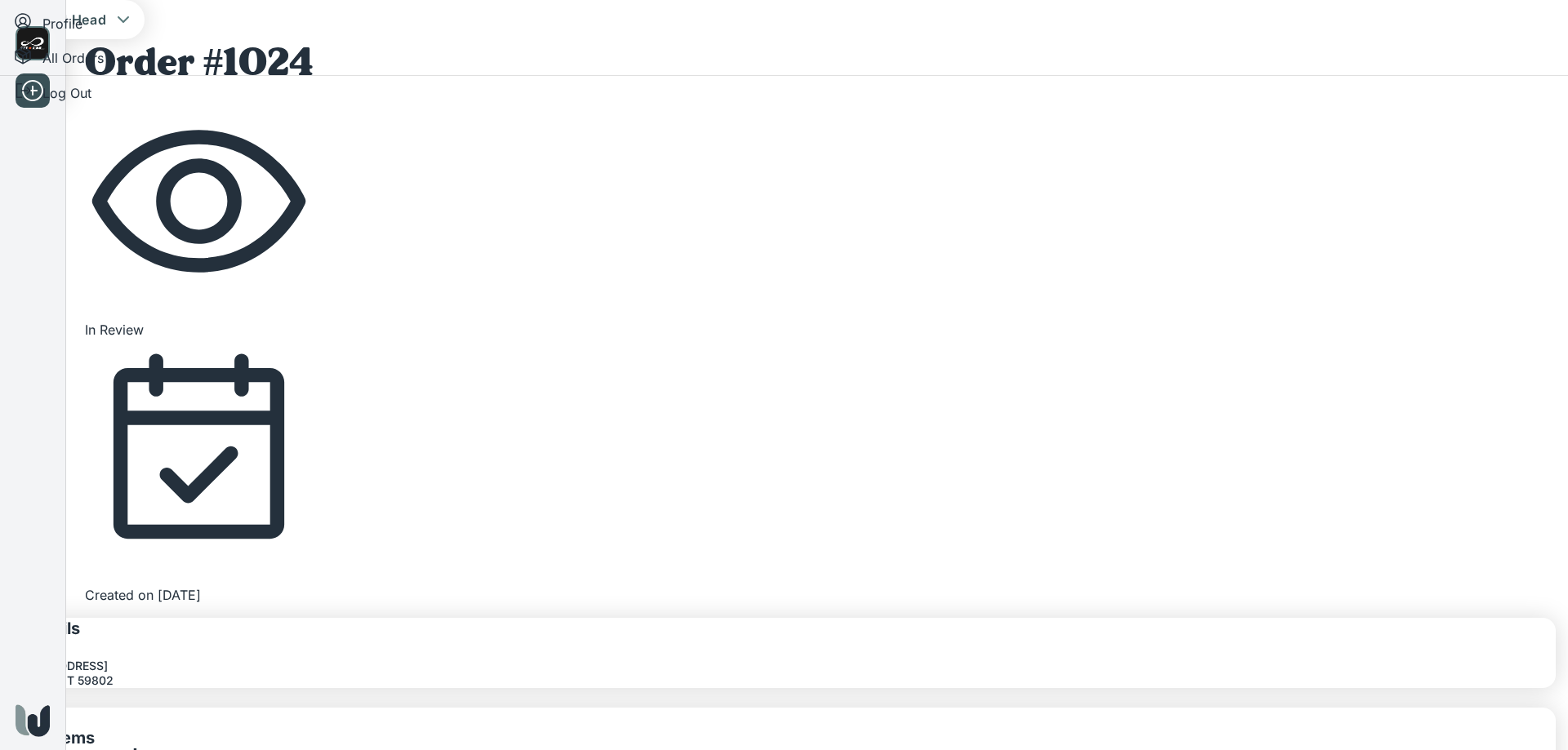
click at [1463, 110] on li "Log Out" at bounding box center [784, 93] width 1568 height 35
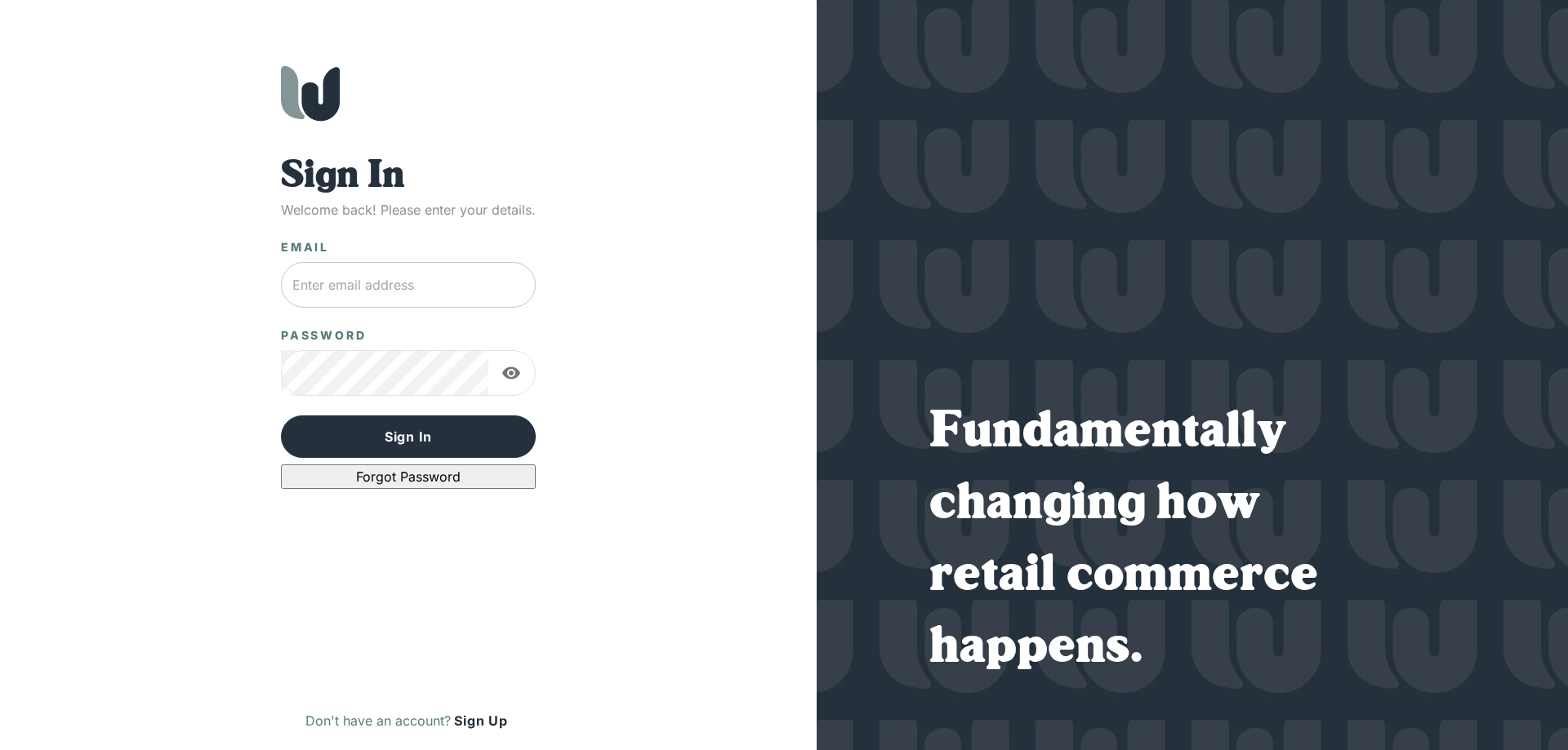
click at [416, 286] on input "text" at bounding box center [407, 284] width 254 height 46
type input "rlampe@trailheadmontana.net"
click at [281, 416] on button "Sign In" at bounding box center [407, 436] width 254 height 42
